Goal: Task Accomplishment & Management: Complete application form

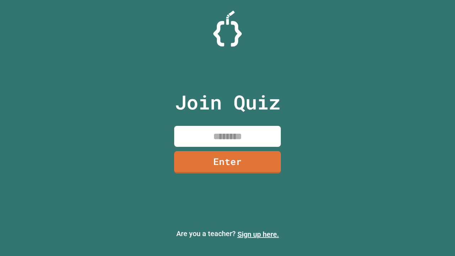
click at [258, 234] on link "Sign up here." at bounding box center [258, 234] width 42 height 9
